Goal: Information Seeking & Learning: Learn about a topic

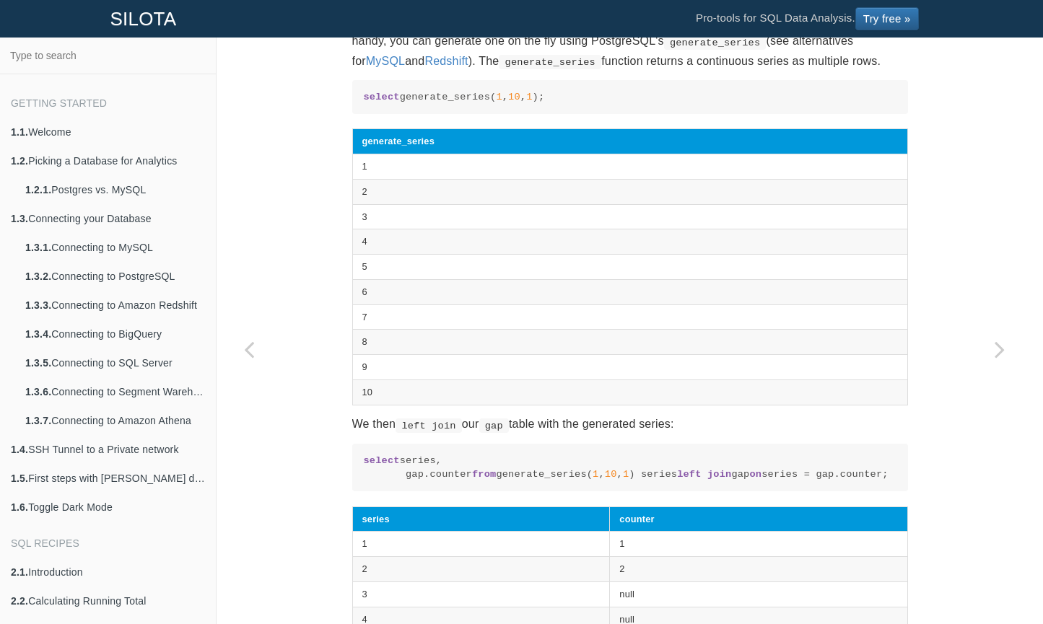
scroll to position [1047, 0]
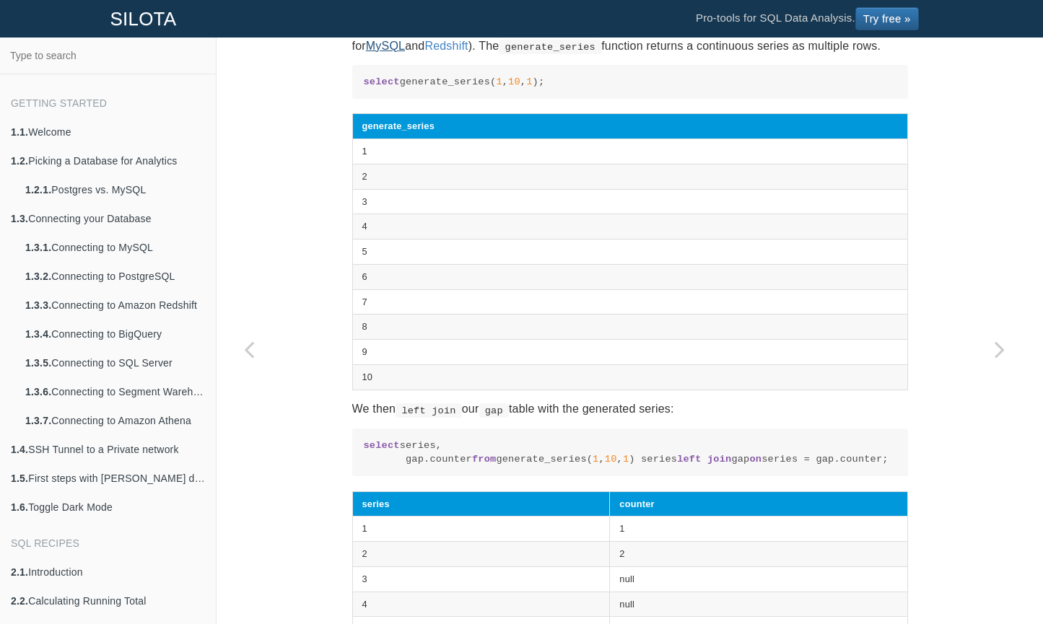
click at [366, 52] on link "MySQL" at bounding box center [385, 46] width 39 height 12
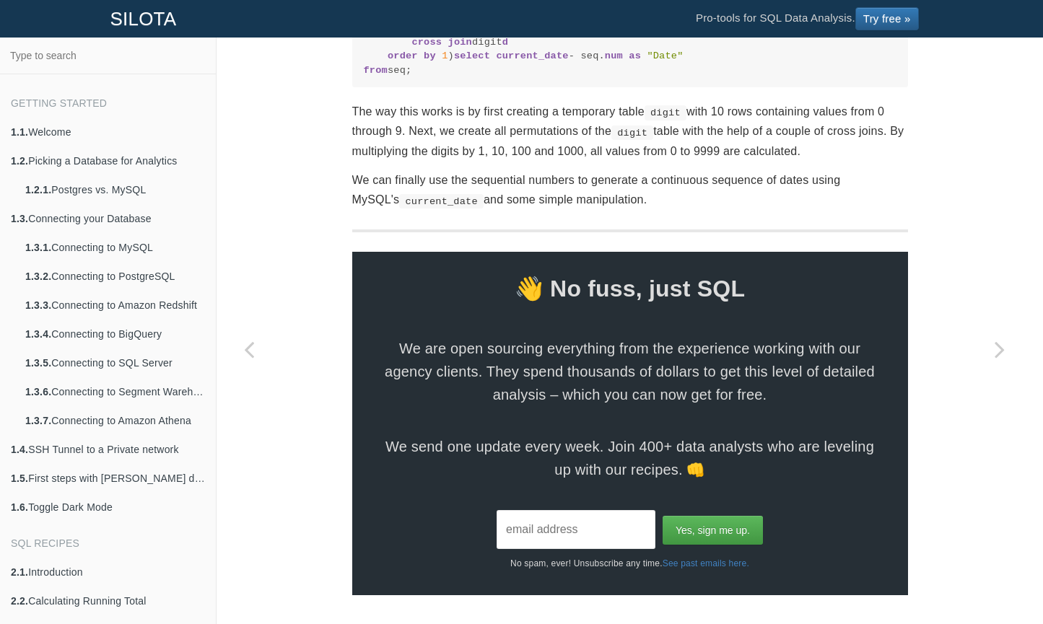
scroll to position [967, 0]
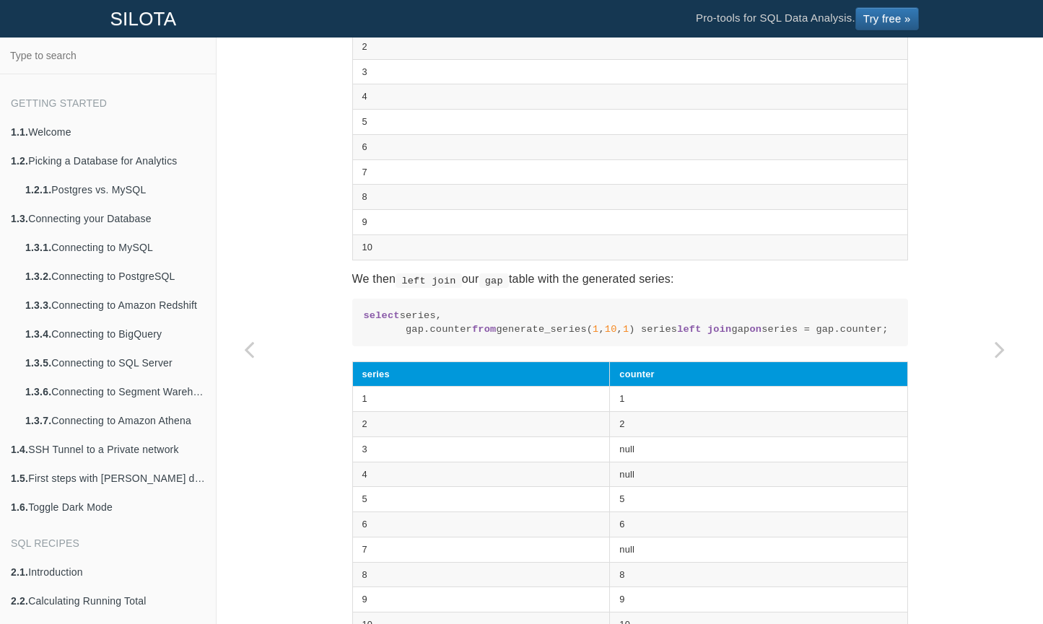
scroll to position [1552, 0]
